Goal: Task Accomplishment & Management: Use online tool/utility

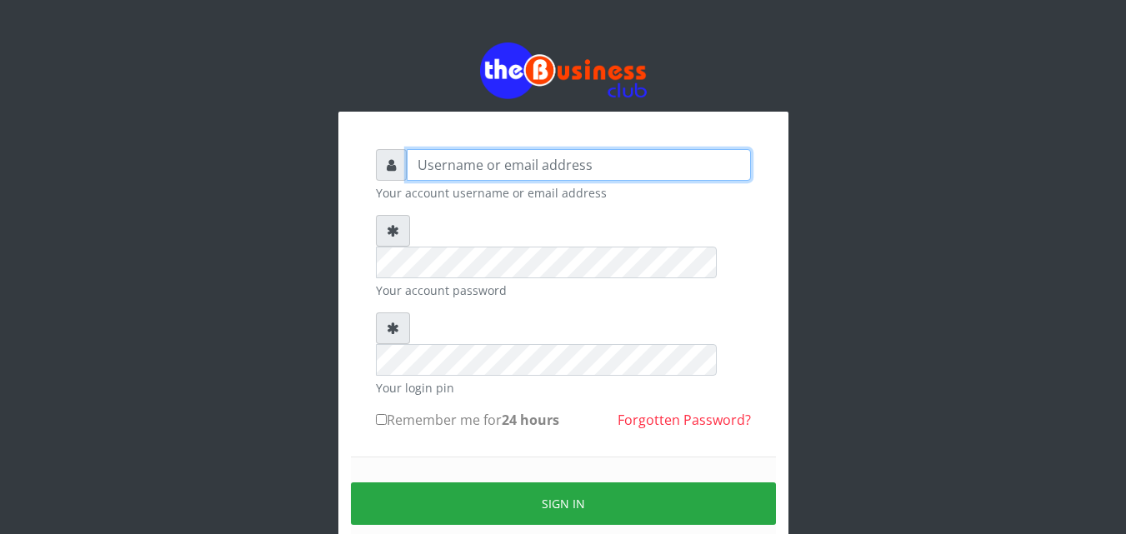
click at [447, 175] on input "text" at bounding box center [579, 165] width 344 height 32
type input "[EMAIL_ADDRESS][DOMAIN_NAME]"
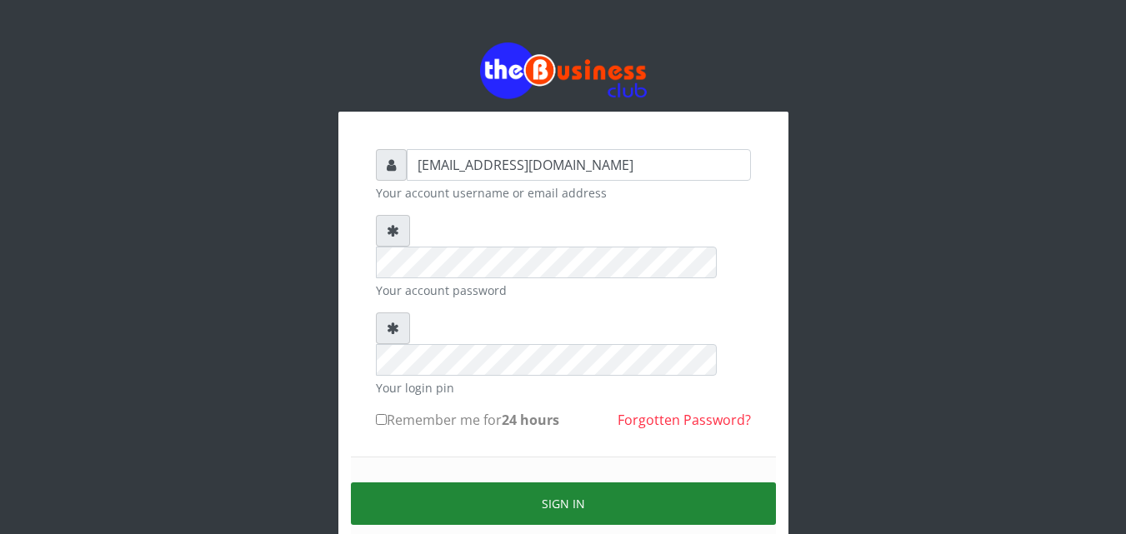
click at [560, 482] on button "Sign in" at bounding box center [563, 503] width 425 height 42
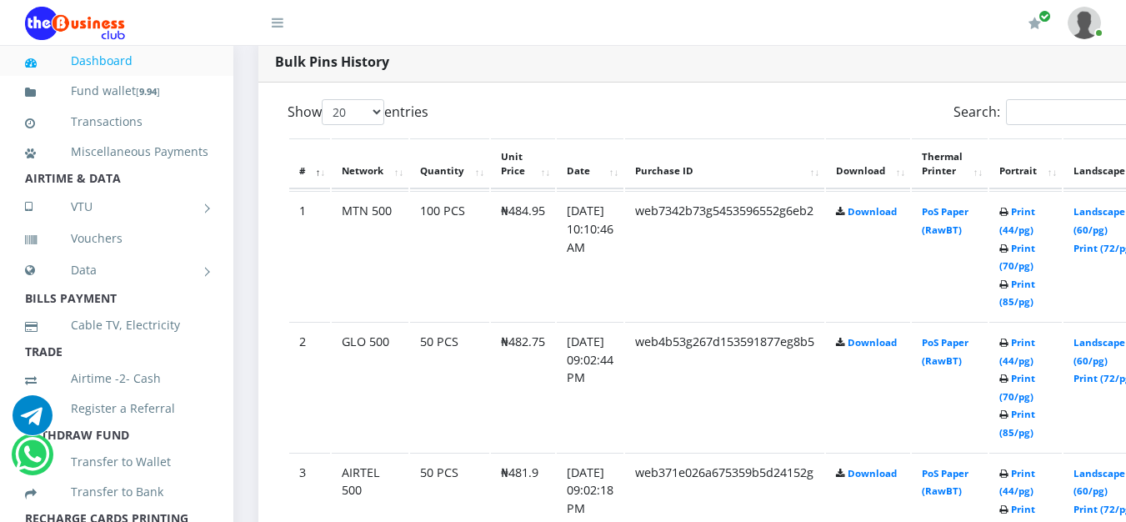
scroll to position [837, 0]
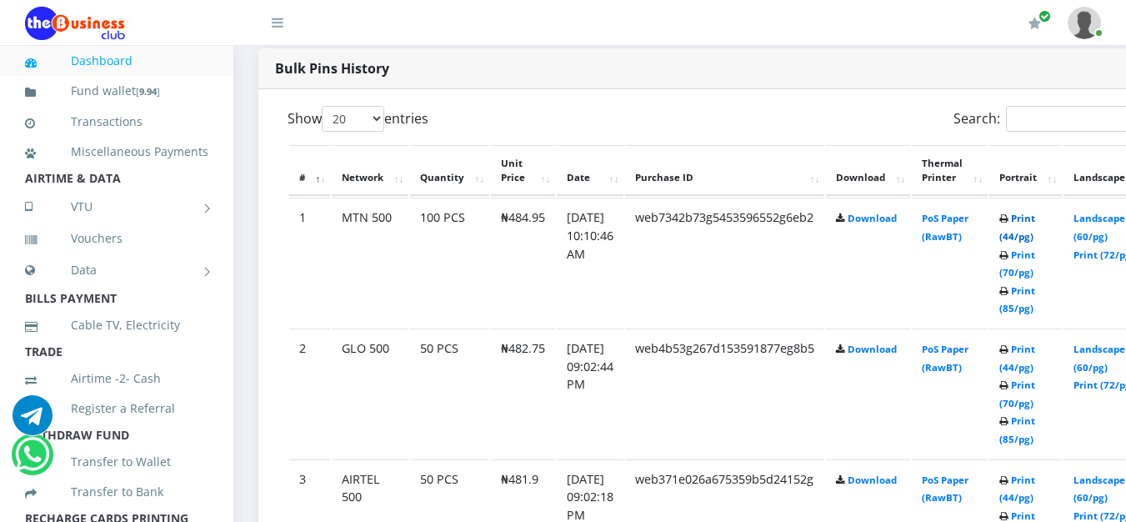
click at [1035, 242] on link "Print (44/pg)" at bounding box center [1017, 227] width 36 height 31
